Goal: Find specific page/section: Find specific page/section

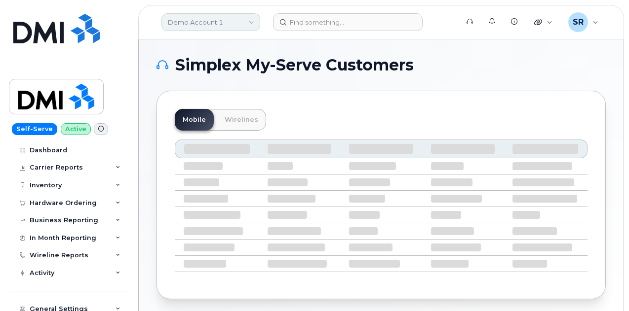
click at [209, 22] on link "Demo Account 1" at bounding box center [210, 22] width 99 height 18
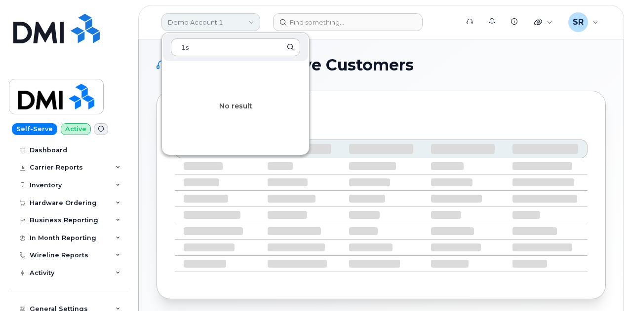
type input "1"
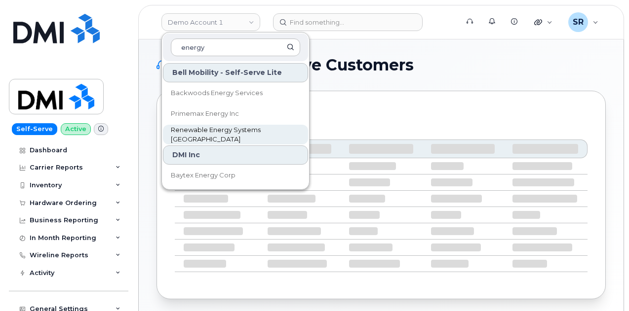
type input "energy"
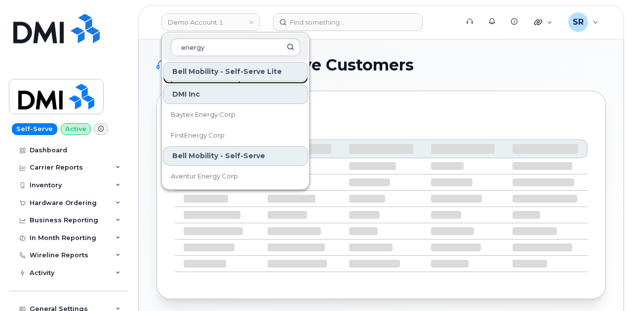
scroll to position [60, 0]
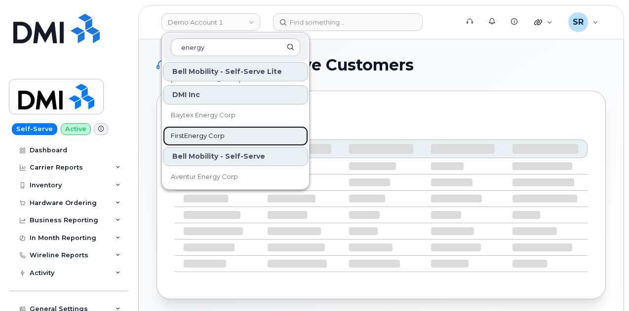
click at [233, 132] on link "FirstEnergy Corp" at bounding box center [235, 136] width 145 height 20
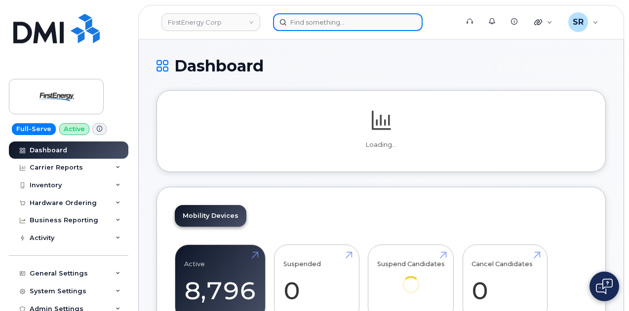
click at [319, 19] on input at bounding box center [347, 22] width 149 height 18
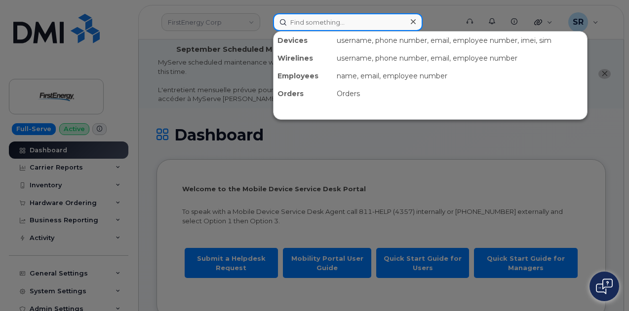
paste input "[PERSON_NAME]"
type input "[PERSON_NAME]"
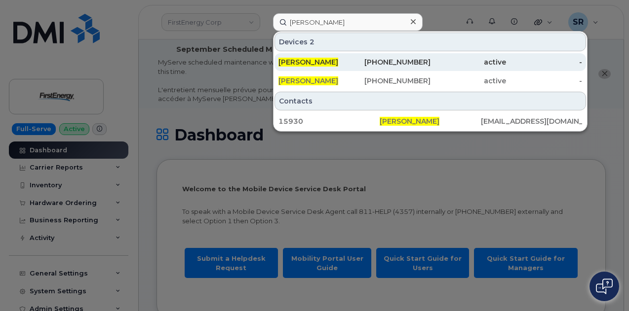
click at [338, 65] on span "HARRIETT P NORMENT" at bounding box center [308, 62] width 60 height 9
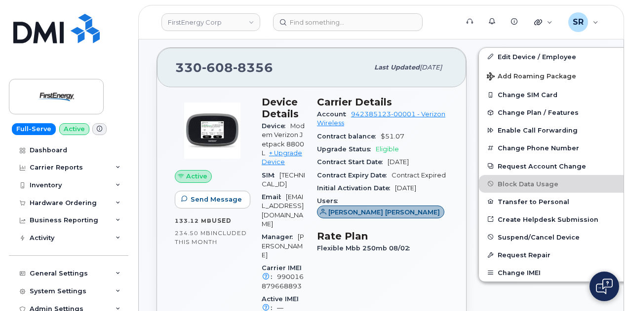
scroll to position [409, 0]
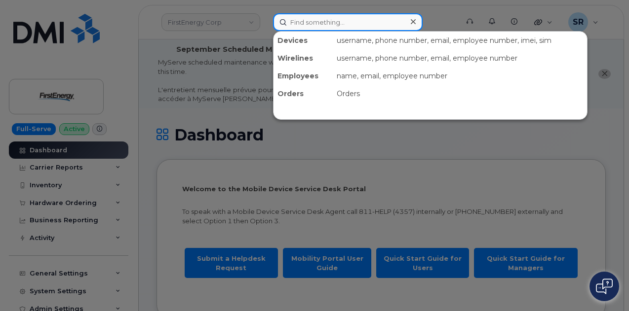
click at [346, 24] on input at bounding box center [347, 22] width 149 height 18
paste input "[PERSON_NAME]"
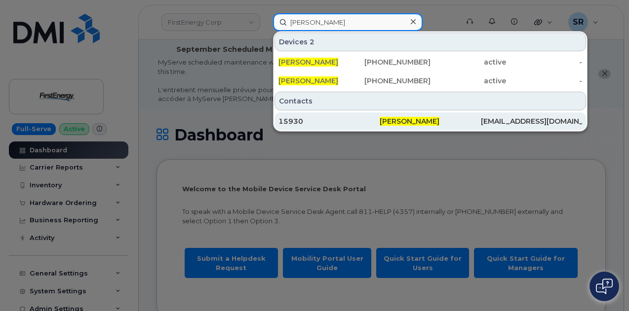
type input "[PERSON_NAME]"
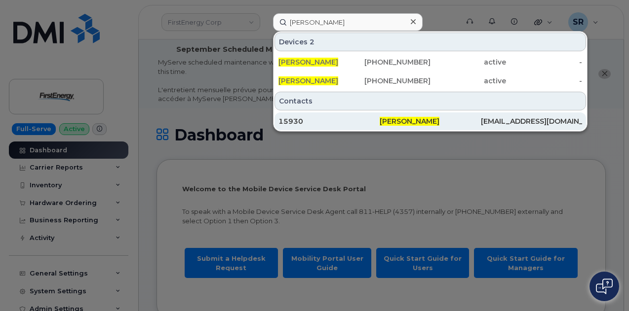
click at [384, 125] on div "[PERSON_NAME]" at bounding box center [429, 121] width 101 height 10
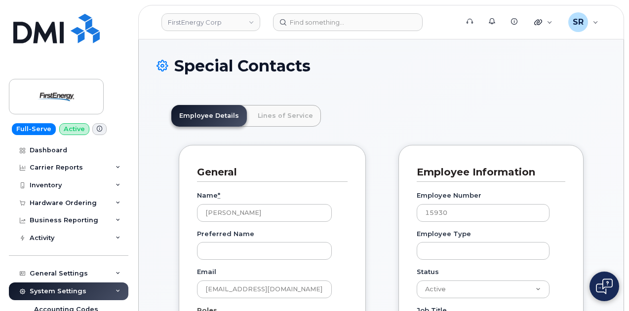
scroll to position [31, 0]
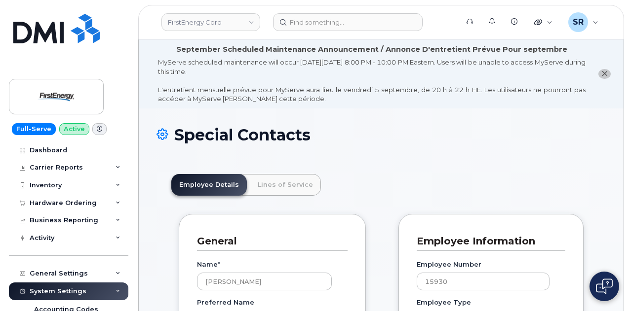
click at [279, 176] on link "Lines of Service" at bounding box center [285, 185] width 71 height 22
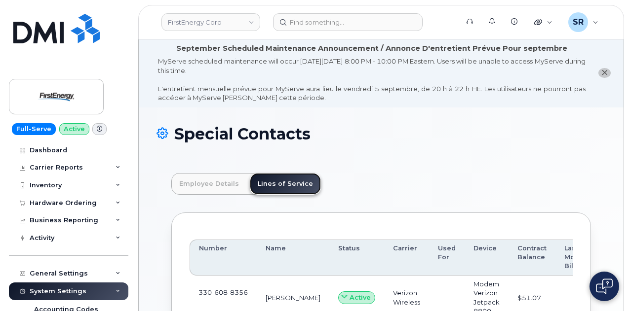
scroll to position [157, 0]
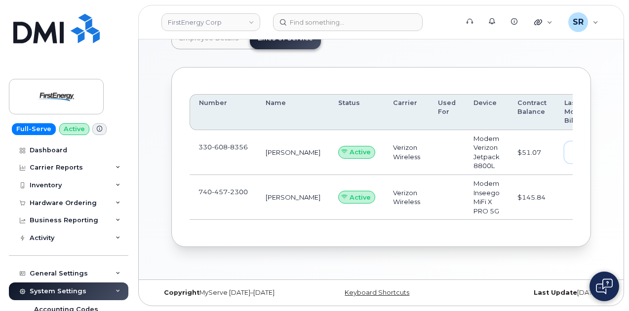
click at [579, 148] on span "view" at bounding box center [586, 152] width 15 height 9
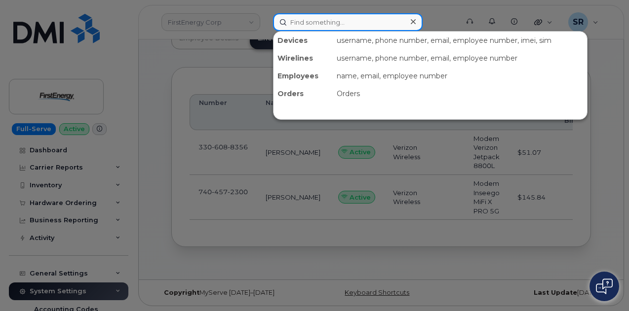
click at [341, 23] on input at bounding box center [347, 22] width 149 height 18
paste input "3306088356"
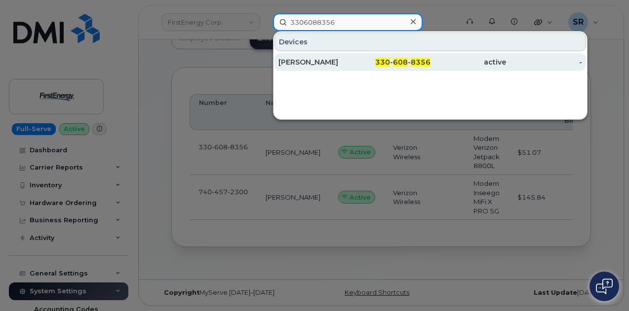
type input "3306088356"
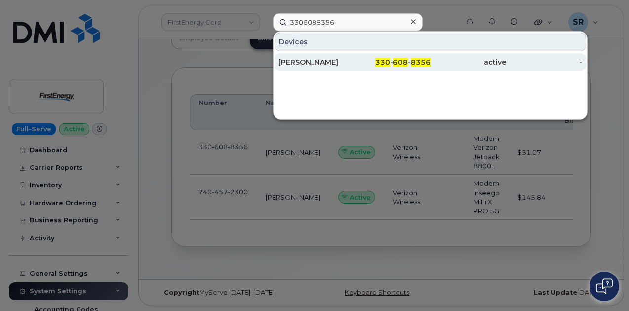
click at [366, 66] on div "330 - 608 - 8356" at bounding box center [392, 62] width 76 height 10
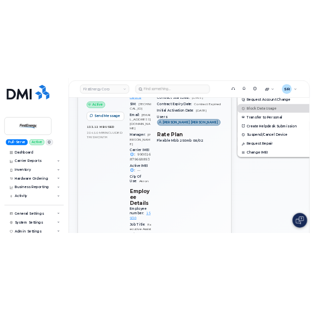
scroll to position [489, 0]
